Goal: Check status: Check status

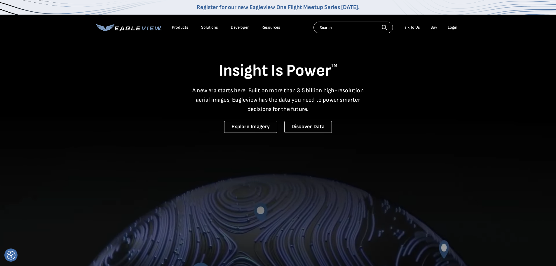
click at [448, 27] on div "Login" at bounding box center [453, 27] width 10 height 5
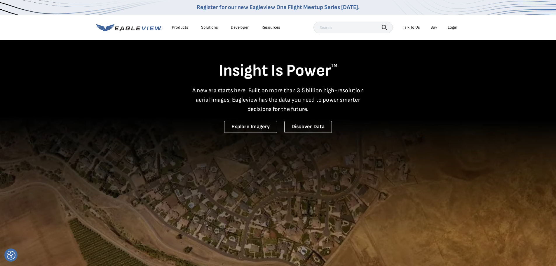
click at [456, 29] on div "Login" at bounding box center [453, 27] width 10 height 5
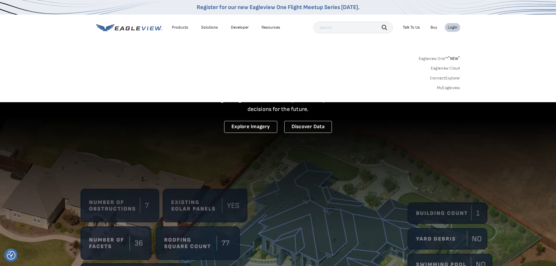
click at [446, 88] on link "MyEagleview" at bounding box center [448, 87] width 23 height 5
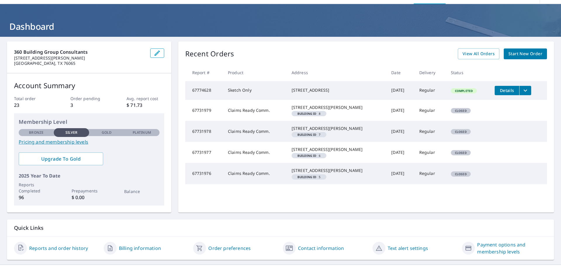
scroll to position [35, 0]
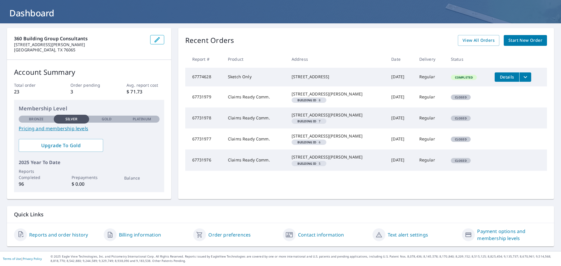
click at [487, 42] on div "Recent Orders View All Orders Start New Order Report # Product Address Date Del…" at bounding box center [365, 113] width 375 height 171
click at [483, 38] on span "View All Orders" at bounding box center [478, 40] width 32 height 7
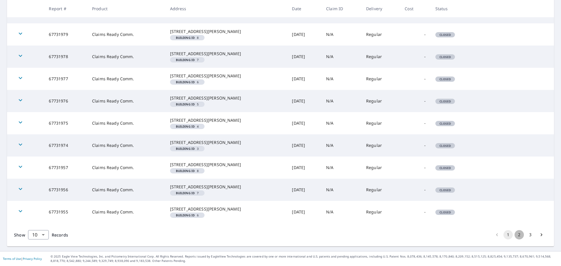
click at [514, 231] on button "2" at bounding box center [518, 234] width 9 height 9
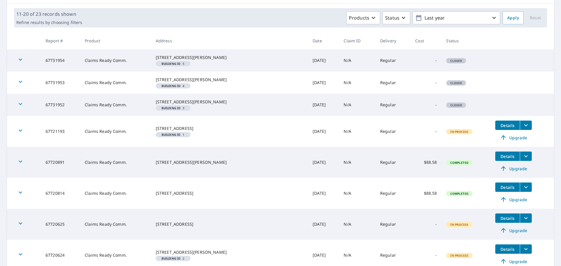
scroll to position [78, 0]
